Goal: Find specific page/section: Find specific page/section

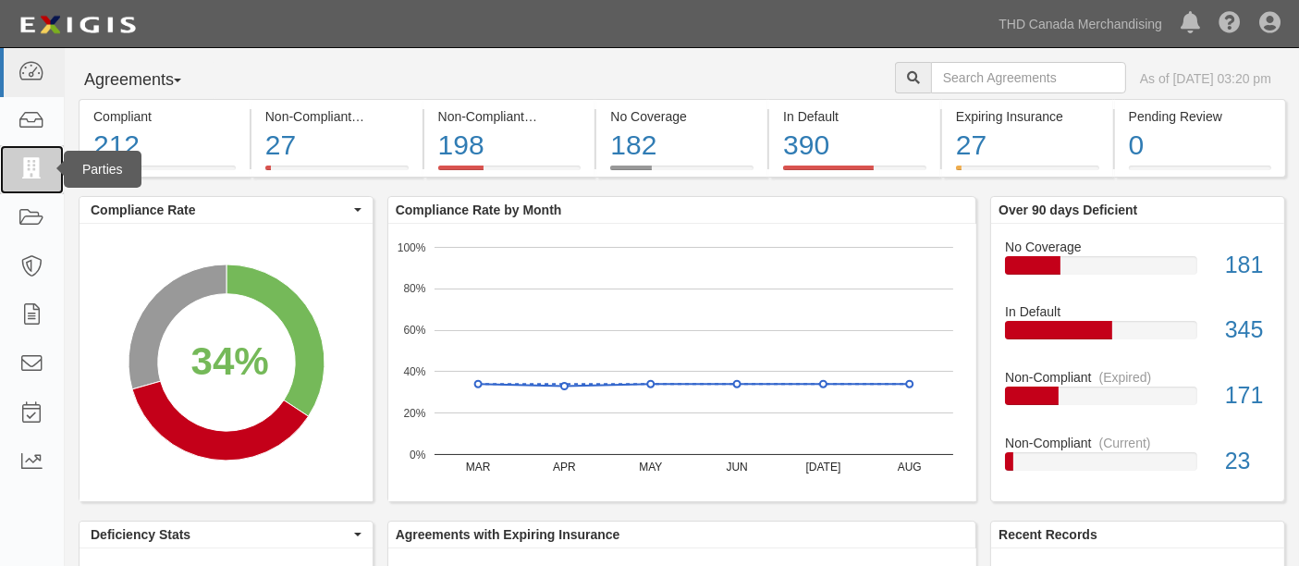
click at [33, 167] on icon at bounding box center [31, 169] width 26 height 21
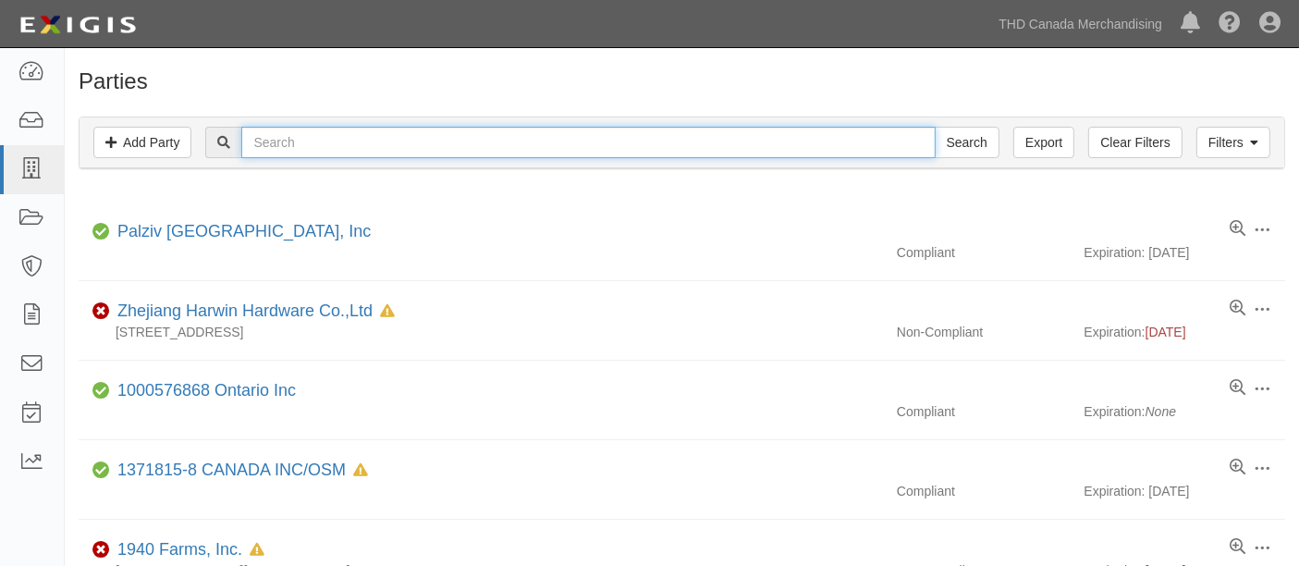
click at [483, 151] on input "text" at bounding box center [587, 142] width 693 height 31
paste input "Xingxing"
type input "Xingxing"
click at [935, 127] on input "Search" at bounding box center [967, 142] width 65 height 31
